Goal: Use online tool/utility: Use online tool/utility

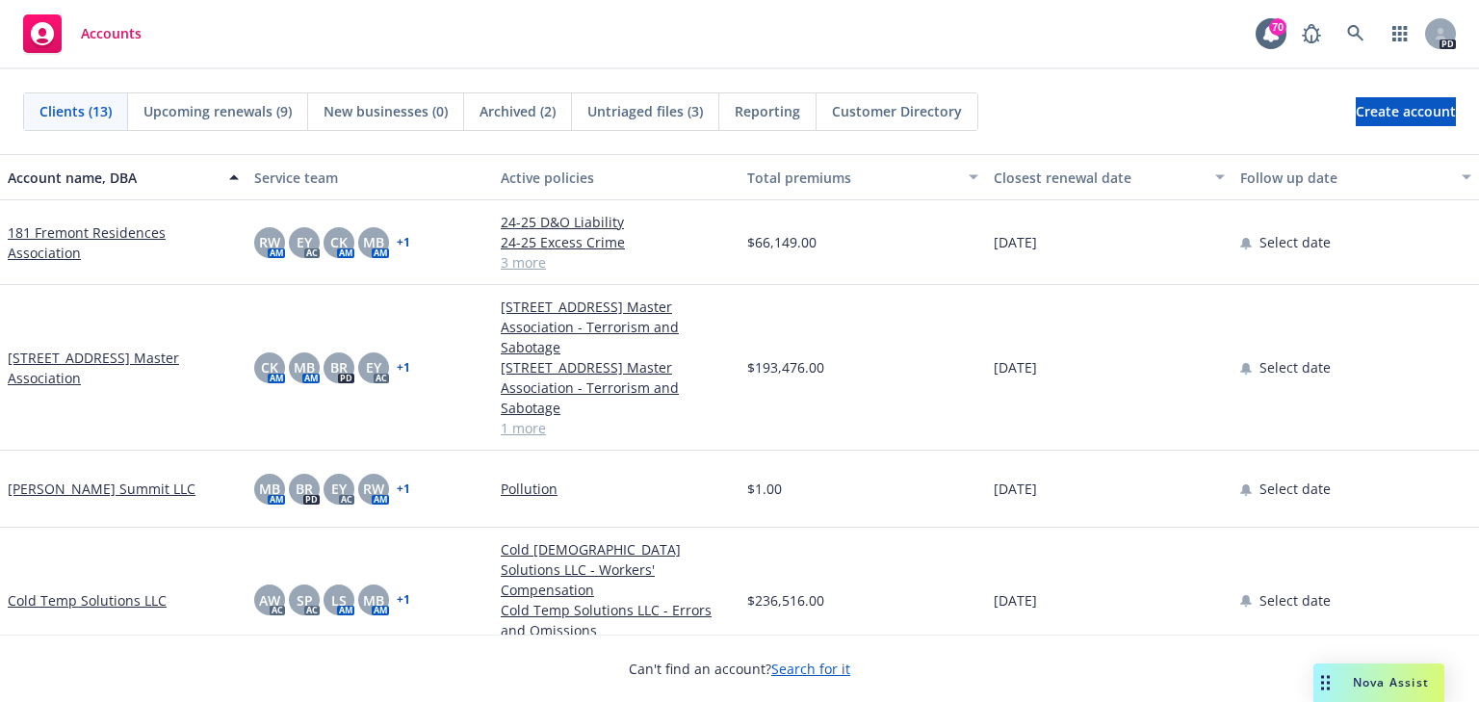
click at [1375, 680] on span "Nova Assist" at bounding box center [1391, 682] width 76 height 16
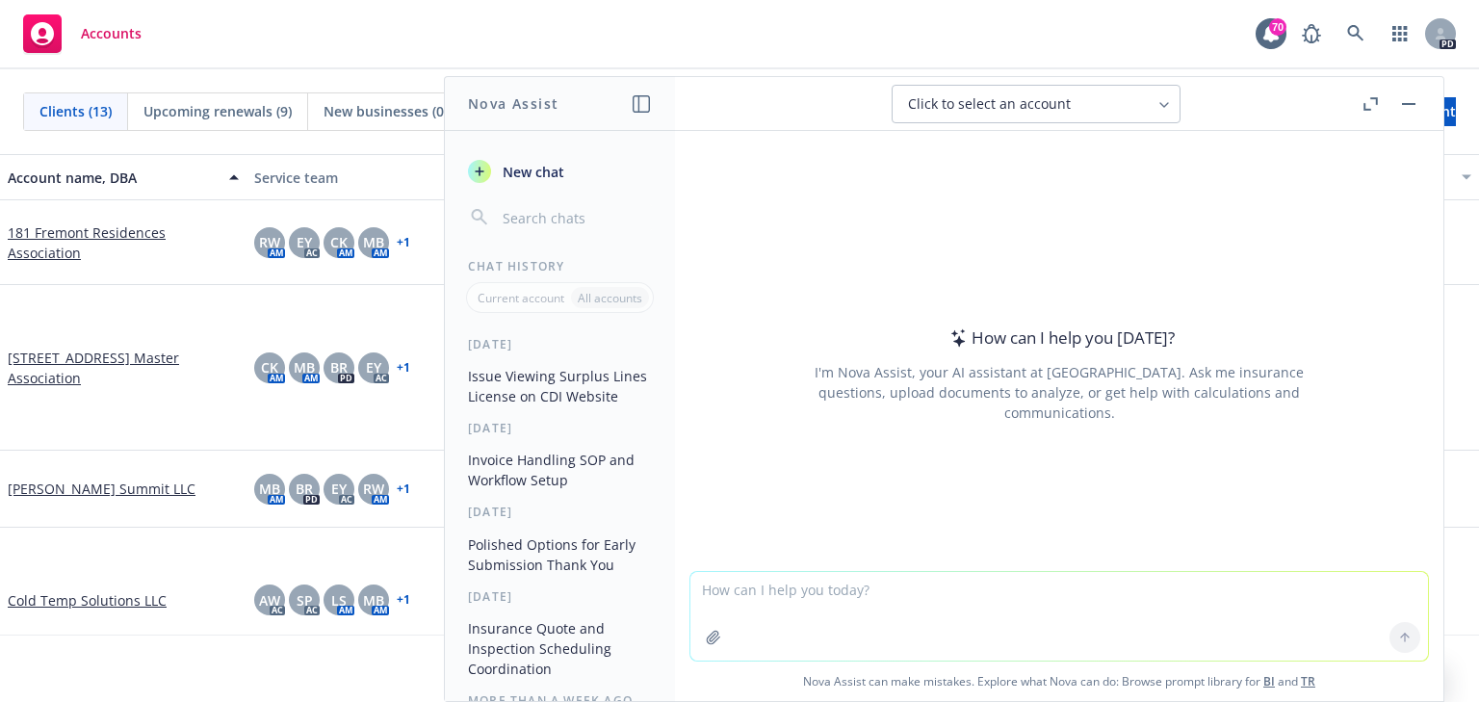
click at [786, 592] on textarea at bounding box center [1060, 616] width 738 height 89
paste textarea "[PERSON_NAME] is not feeling well; he’s sending his regrets. Should we re-sched…"
type textarea "can you make it sound professional? [PERSON_NAME] is not feeling well; he’s sen…"
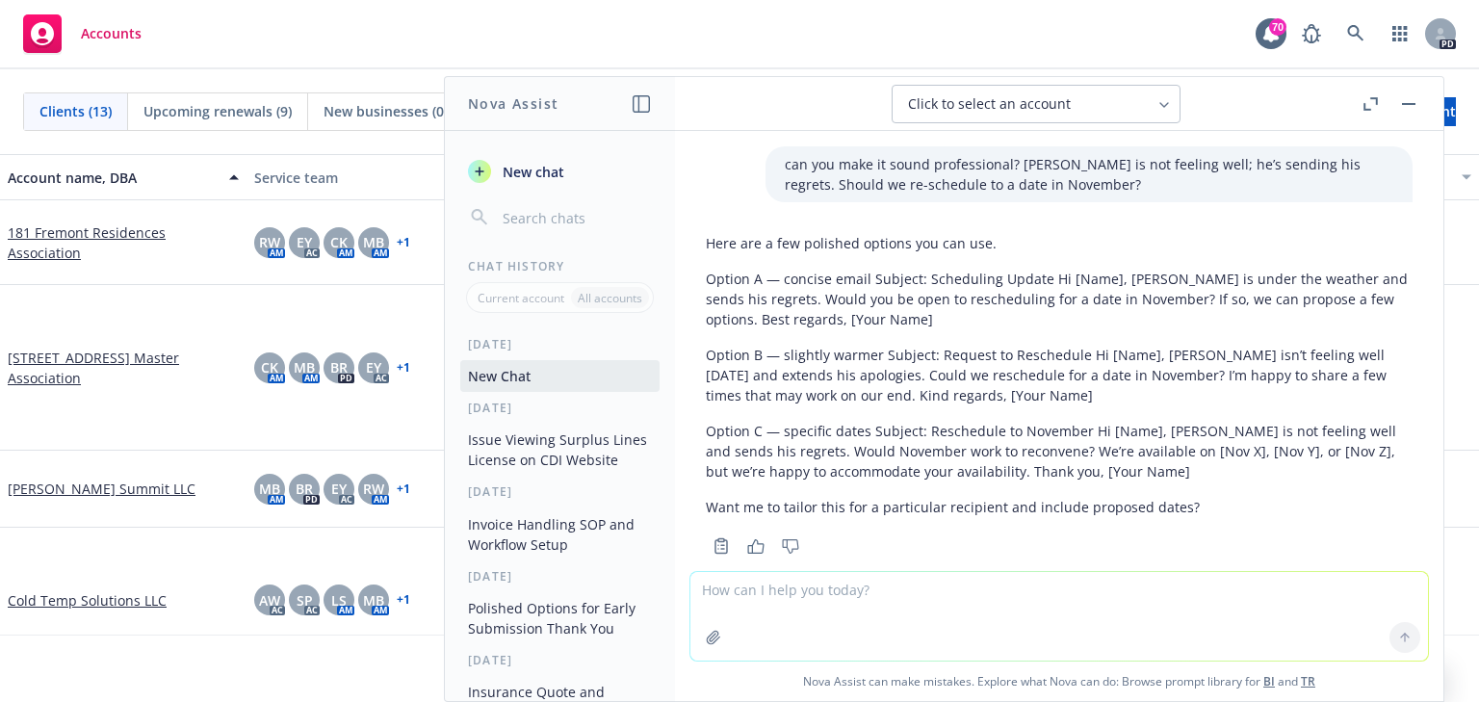
scroll to position [34, 0]
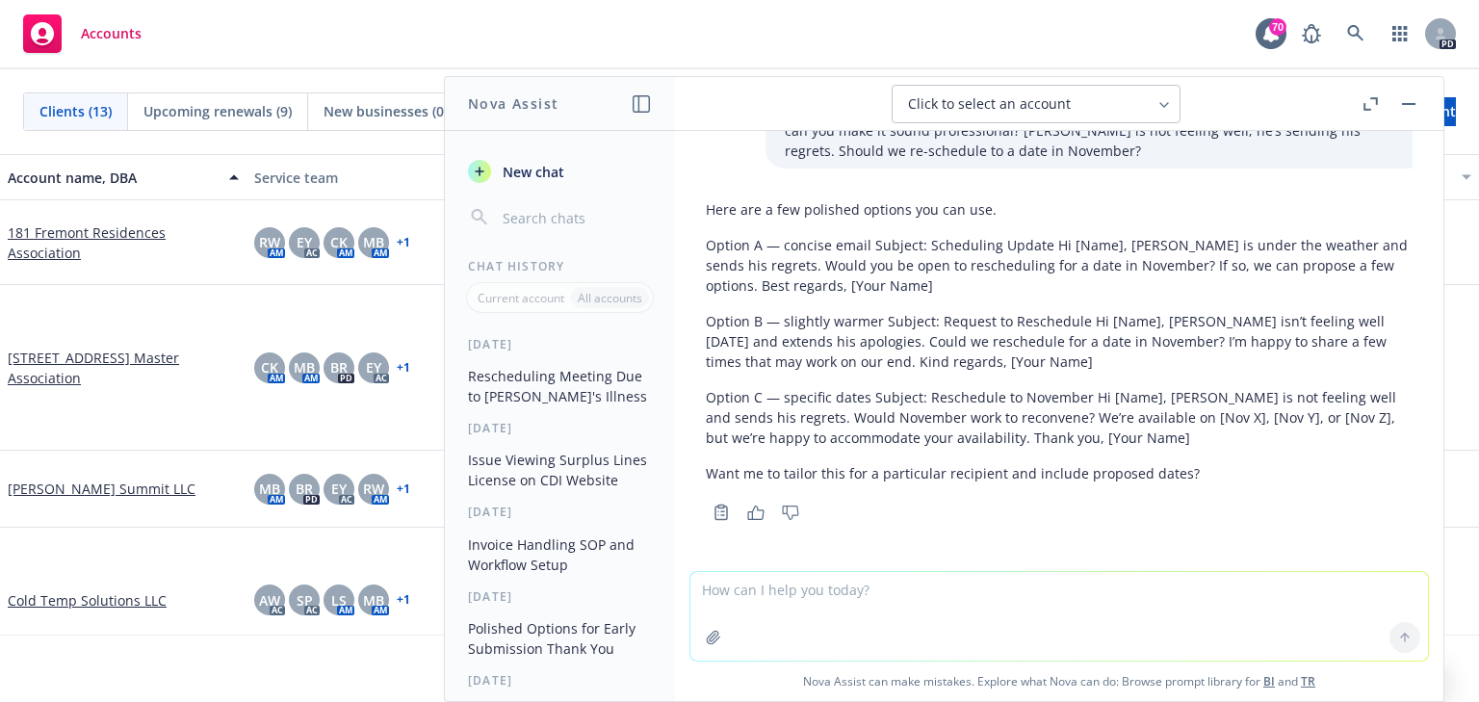
click at [1067, 350] on p "Option B — slightly warmer Subject: Request to Reschedule Hi [Name], [PERSON_NA…" at bounding box center [1059, 341] width 707 height 61
click at [1063, 355] on p "Option B — slightly warmer Subject: Request to Reschedule Hi [Name], [PERSON_NA…" at bounding box center [1059, 341] width 707 height 61
click at [880, 377] on div "Here are a few polished options you can use. Option A — concise email Subject: …" at bounding box center [1059, 342] width 707 height 300
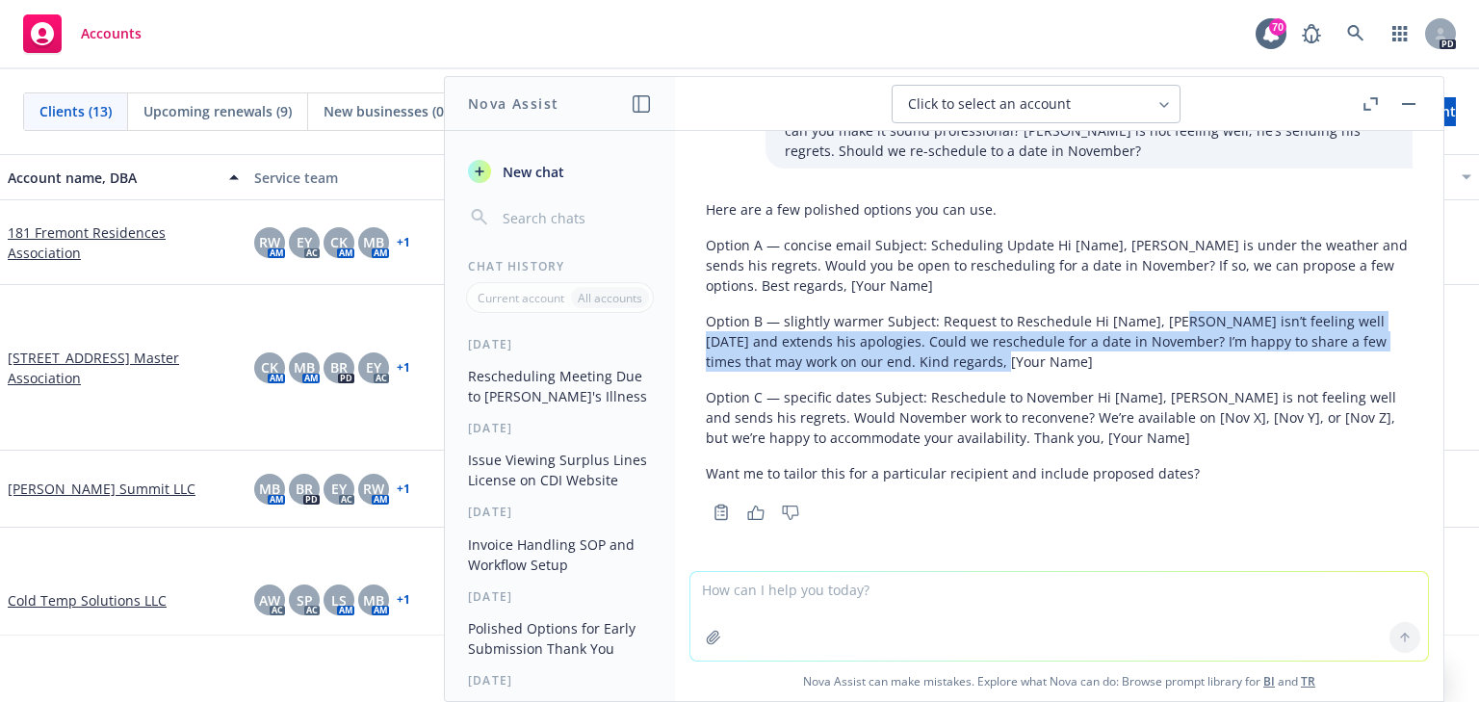
drag, startPoint x: 1175, startPoint y: 316, endPoint x: 1191, endPoint y: 353, distance: 41.0
click at [1191, 353] on p "Option B — slightly warmer Subject: Request to Reschedule Hi [Name], [PERSON_NA…" at bounding box center [1059, 341] width 707 height 61
click at [1069, 374] on div "Here are a few polished options you can use. Option A — concise email Subject: …" at bounding box center [1059, 342] width 707 height 300
drag, startPoint x: 1153, startPoint y: 320, endPoint x: 801, endPoint y: 360, distance: 353.9
click at [801, 360] on p "Option B — slightly warmer Subject: Request to Reschedule Hi [Name], [PERSON_NA…" at bounding box center [1059, 341] width 707 height 61
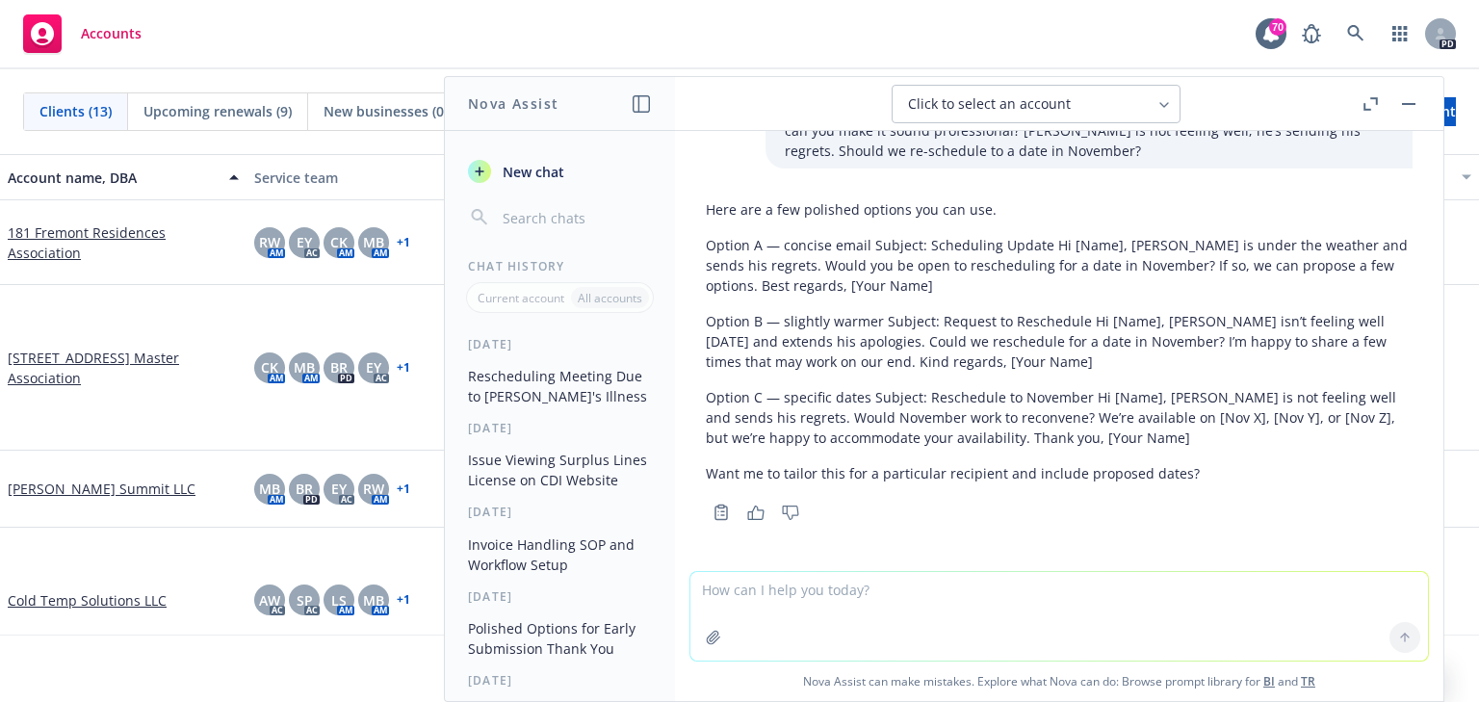
drag, startPoint x: 771, startPoint y: 351, endPoint x: 1144, endPoint y: 406, distance: 377.9
click at [1144, 406] on p "Option C — specific dates Subject: Reschedule to November Hi [Name], [PERSON_NA…" at bounding box center [1059, 417] width 707 height 61
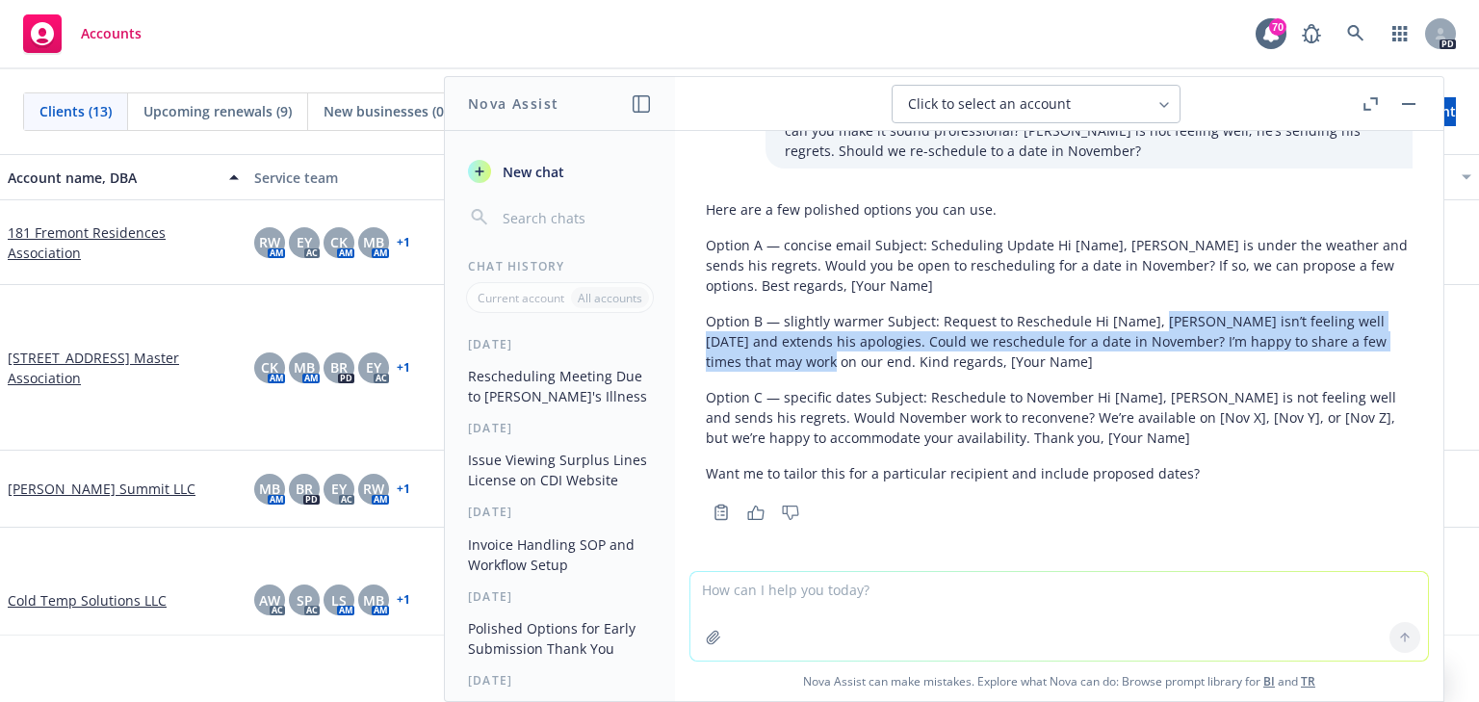
drag, startPoint x: 1154, startPoint y: 317, endPoint x: 810, endPoint y: 364, distance: 347.1
click at [810, 364] on p "Option B — slightly warmer Subject: Request to Reschedule Hi [Name], [PERSON_NA…" at bounding box center [1059, 341] width 707 height 61
copy p "[PERSON_NAME] isn’t feeling well [DATE] and extends his apologies. Could we res…"
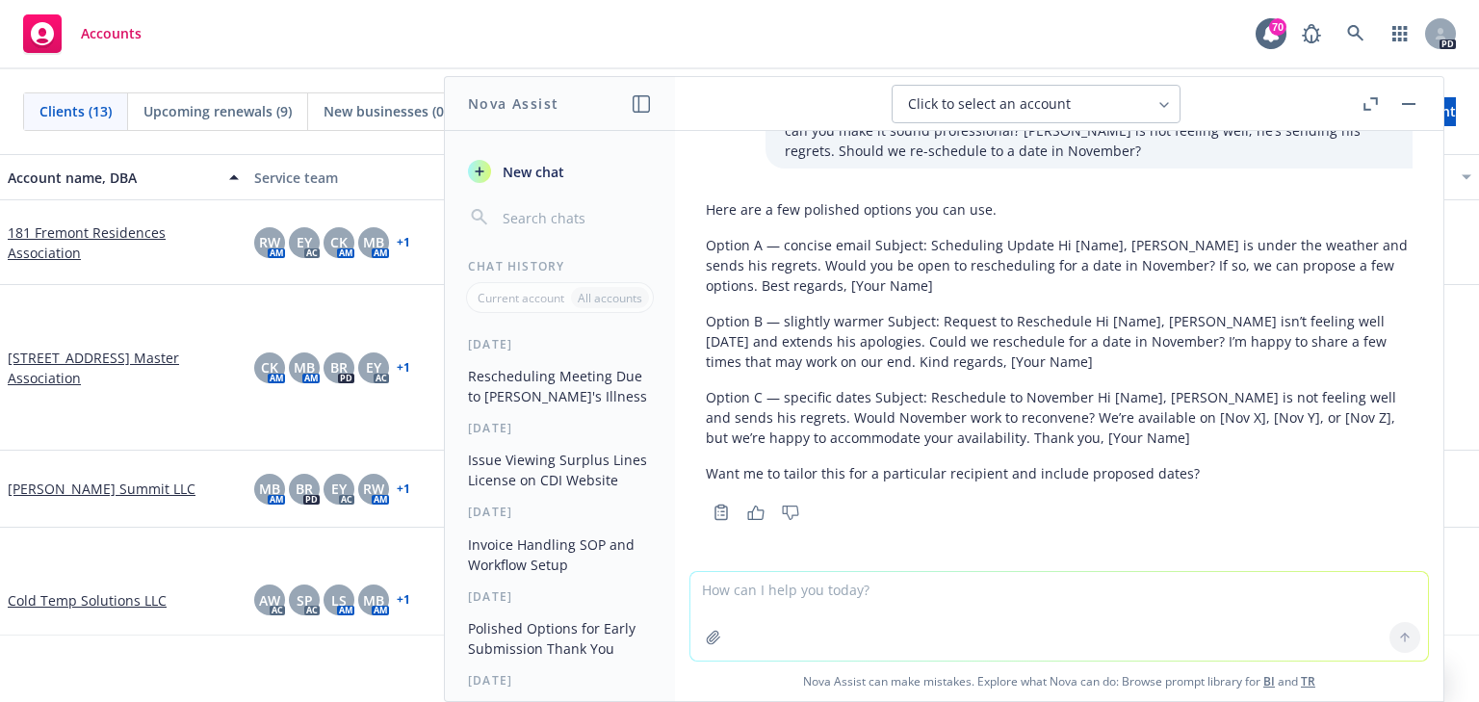
click at [719, 589] on textarea at bounding box center [1060, 616] width 738 height 89
paste textarea "[PERSON_NAME] isn’t feeling well [DATE] and extends his apologies. Could we res…"
type textarea "[PERSON_NAME] isn’t feeling well [DATE] and extends his apologies. Could we res…"
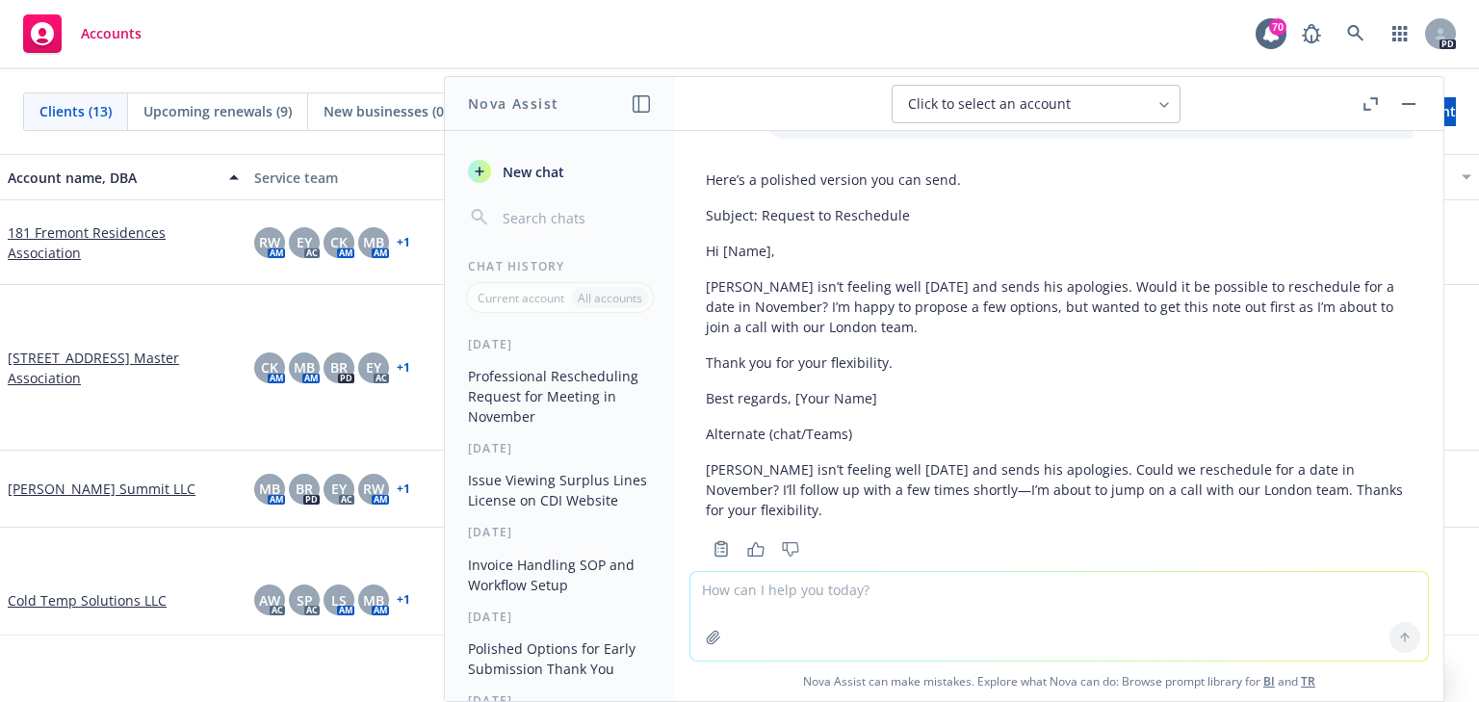
scroll to position [537, 0]
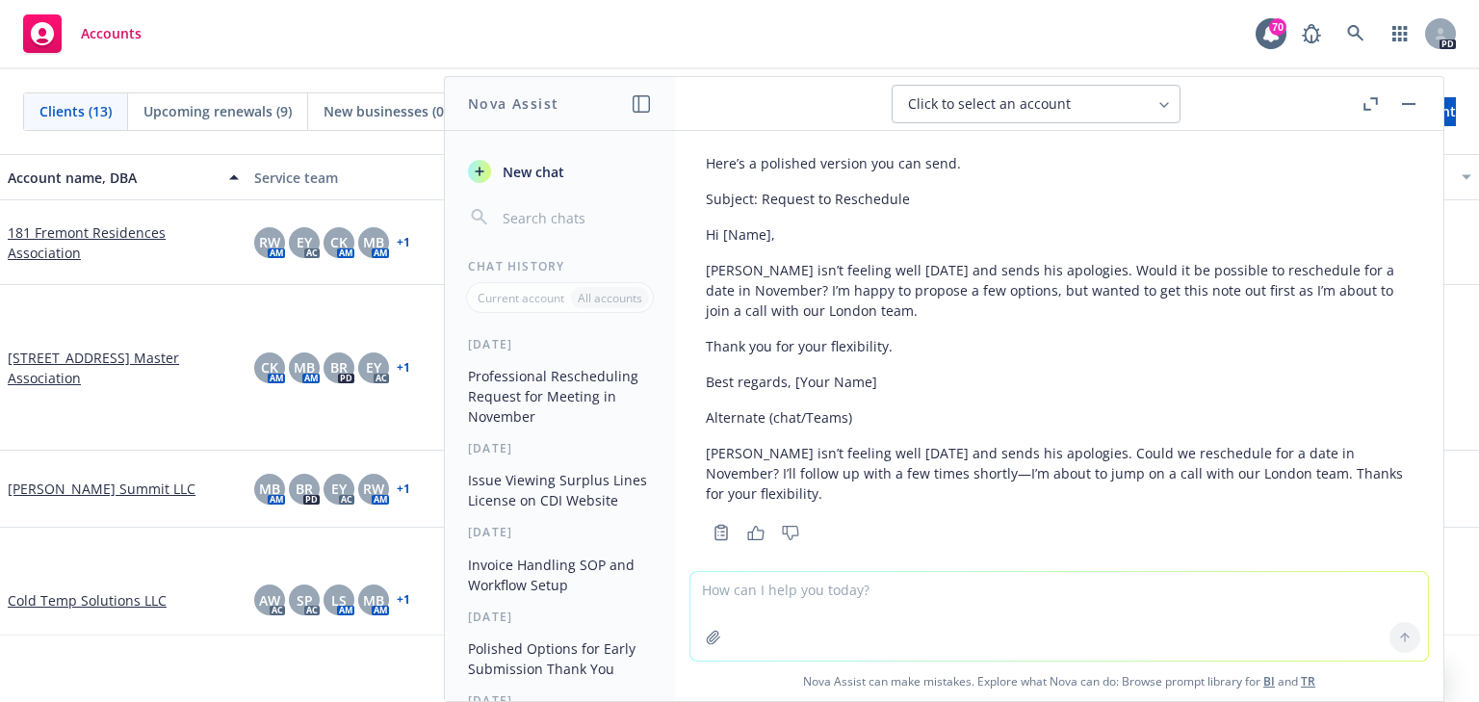
click at [981, 519] on div "Copy to clipboard Thumbs up Thumbs down" at bounding box center [1059, 532] width 707 height 27
click at [786, 474] on p "[PERSON_NAME] isn’t feeling well [DATE] and sends his apologies. Could we resch…" at bounding box center [1059, 473] width 707 height 61
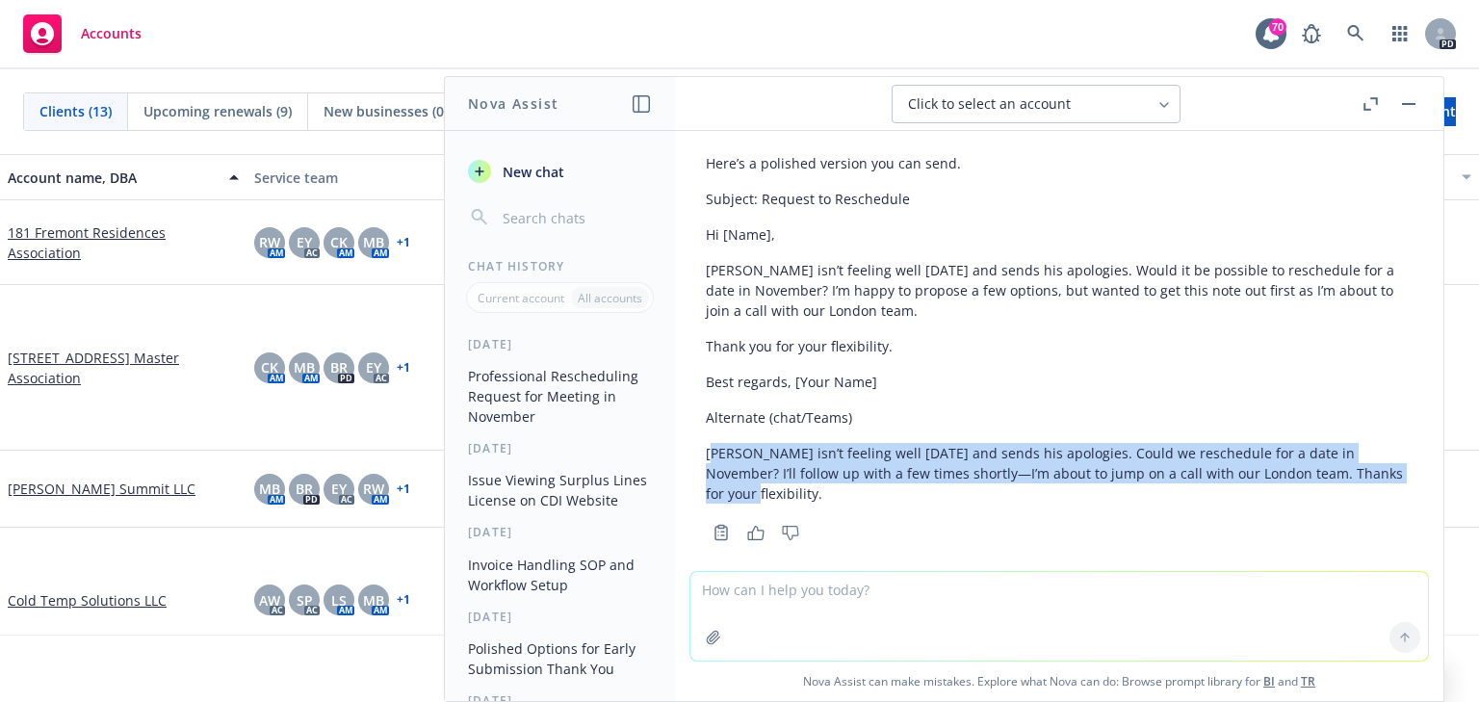
drag, startPoint x: 714, startPoint y: 455, endPoint x: 1363, endPoint y: 468, distance: 649.3
click at [1363, 468] on p "[PERSON_NAME] isn’t feeling well [DATE] and sends his apologies. Could we resch…" at bounding box center [1059, 473] width 707 height 61
click at [859, 462] on p "[PERSON_NAME] isn’t feeling well [DATE] and sends his apologies. Could we resch…" at bounding box center [1059, 473] width 707 height 61
drag, startPoint x: 708, startPoint y: 451, endPoint x: 1382, endPoint y: 474, distance: 674.6
click at [1382, 474] on p "[PERSON_NAME] isn’t feeling well [DATE] and sends his apologies. Could we resch…" at bounding box center [1059, 473] width 707 height 61
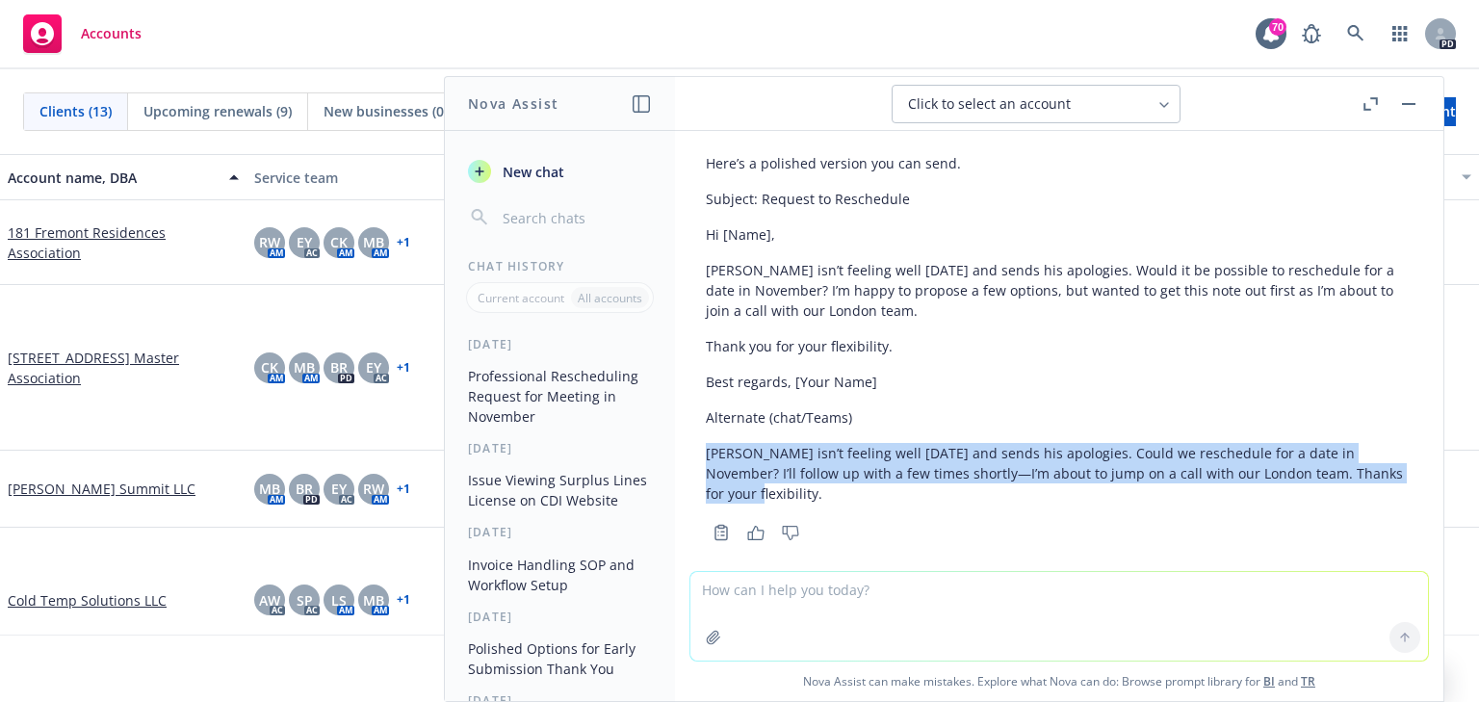
copy p "[PERSON_NAME] isn’t feeling well [DATE] and sends his apologies. Could we resch…"
